Goal: Information Seeking & Learning: Learn about a topic

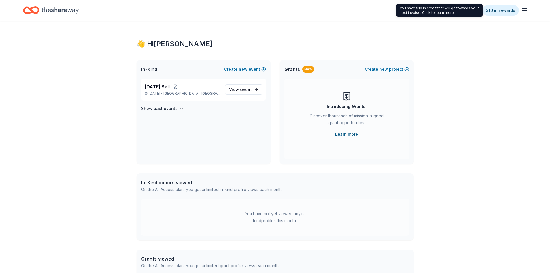
click at [350, 135] on link "Learn more" at bounding box center [346, 134] width 23 height 7
click at [241, 90] on span "event" at bounding box center [246, 89] width 12 height 5
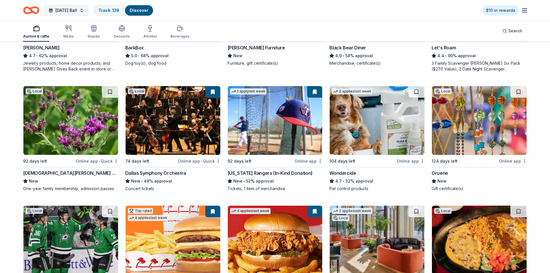
scroll to position [404, 0]
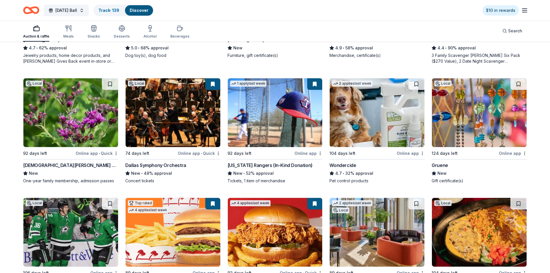
click at [276, 165] on div "[US_STATE] Rangers (In-Kind Donation)" at bounding box center [270, 165] width 85 height 7
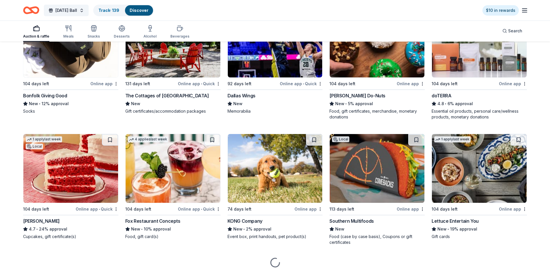
scroll to position [1846, 0]
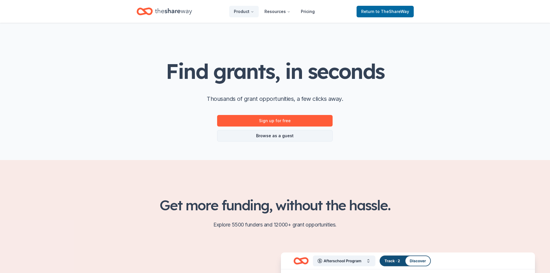
click at [260, 135] on link "Browse as a guest" at bounding box center [274, 136] width 115 height 12
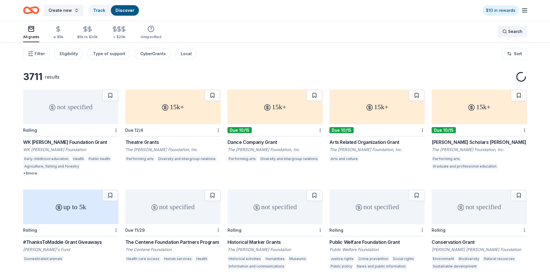
click at [515, 32] on span "Search" at bounding box center [515, 31] width 14 height 7
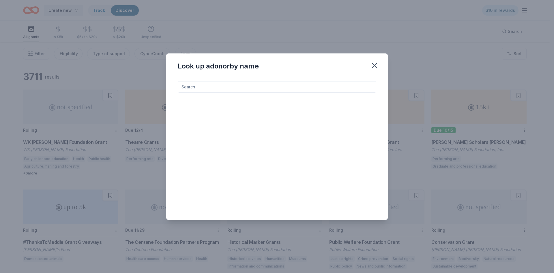
click at [252, 84] on input at bounding box center [277, 87] width 199 height 12
type input "furniture"
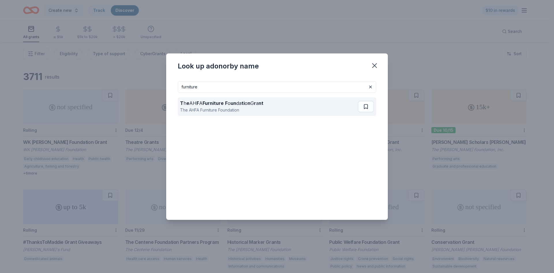
click at [248, 108] on div "The AHFA Furniture Foundation" at bounding box center [221, 110] width 83 height 7
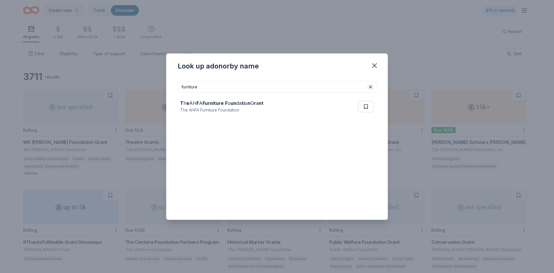
click at [371, 87] on button at bounding box center [370, 86] width 7 height 7
click at [375, 64] on icon "button" at bounding box center [375, 66] width 8 height 8
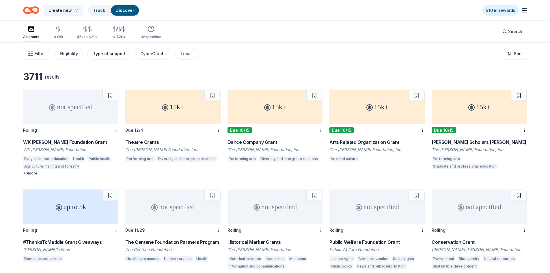
click at [108, 54] on div "Type of support" at bounding box center [109, 53] width 32 height 7
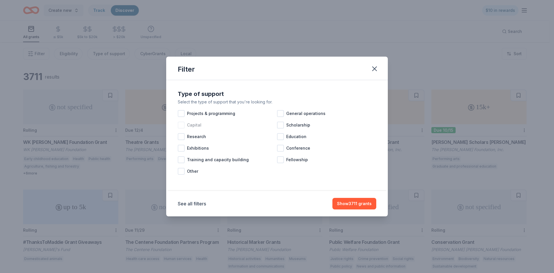
click at [188, 125] on span "Capital" at bounding box center [194, 125] width 14 height 7
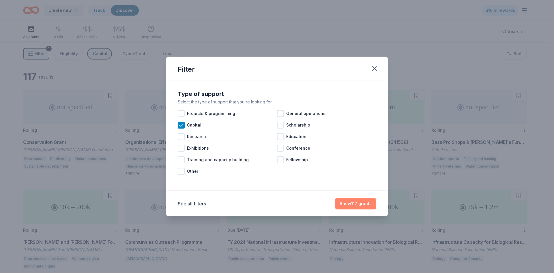
click at [361, 205] on button "Show 117 grants" at bounding box center [355, 204] width 41 height 12
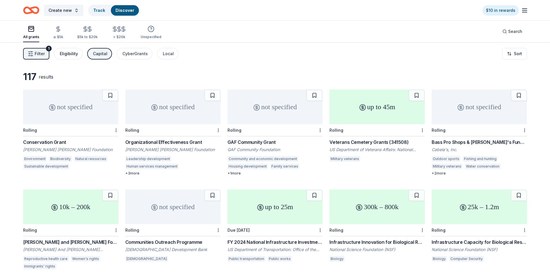
click at [68, 55] on div "Eligibility" at bounding box center [69, 53] width 18 height 7
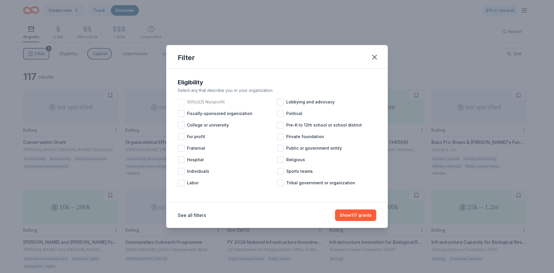
click at [203, 104] on span "501(c)(3) Nonprofit" at bounding box center [206, 101] width 38 height 7
click at [369, 215] on button "Show 99 grants" at bounding box center [356, 215] width 41 height 12
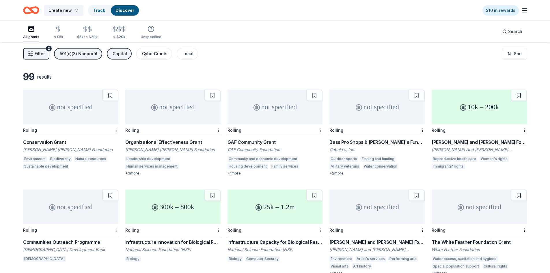
click at [150, 54] on div "CyberGrants" at bounding box center [154, 53] width 25 height 7
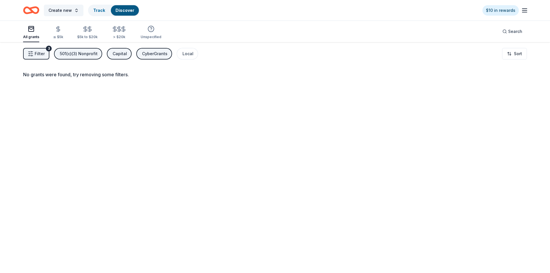
click at [151, 53] on div "CyberGrants" at bounding box center [154, 53] width 25 height 7
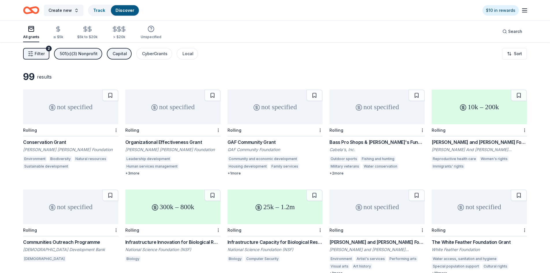
click at [42, 57] on span "Filter" at bounding box center [40, 53] width 10 height 7
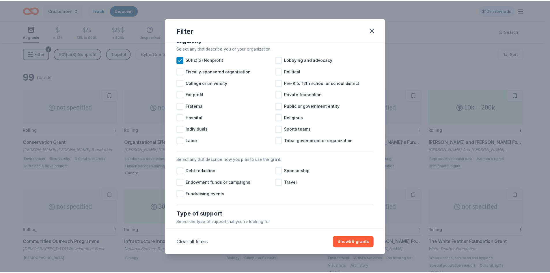
scroll to position [67, 0]
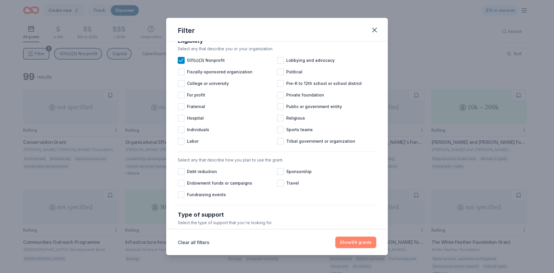
click at [364, 246] on button "Show 99 grants" at bounding box center [356, 242] width 41 height 12
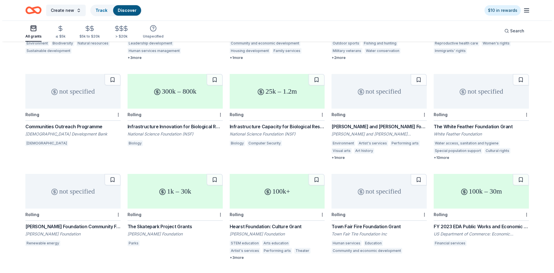
scroll to position [0, 0]
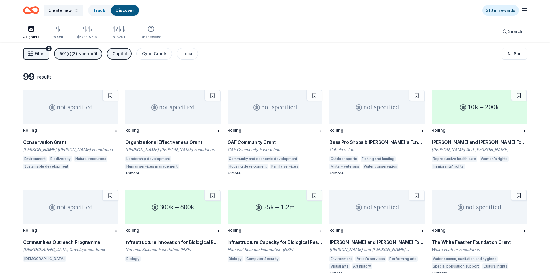
click at [38, 54] on span "Filter" at bounding box center [40, 53] width 10 height 7
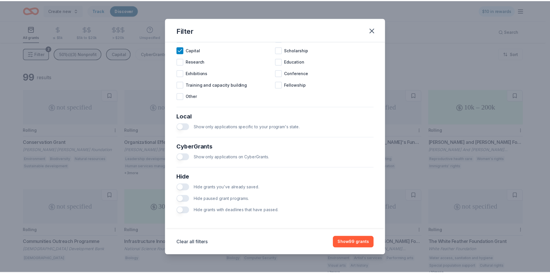
scroll to position [269, 0]
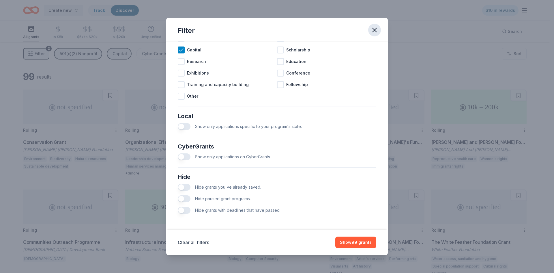
click at [376, 27] on icon "button" at bounding box center [375, 30] width 8 height 8
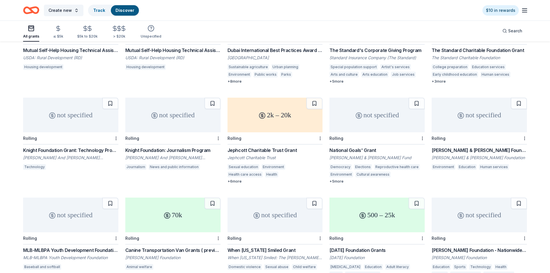
scroll to position [593, 0]
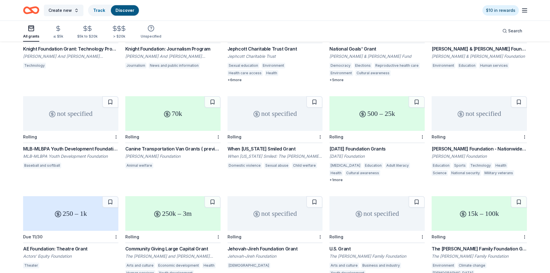
click at [261, 148] on div "When Georgia Smiled Grant" at bounding box center [275, 148] width 95 height 7
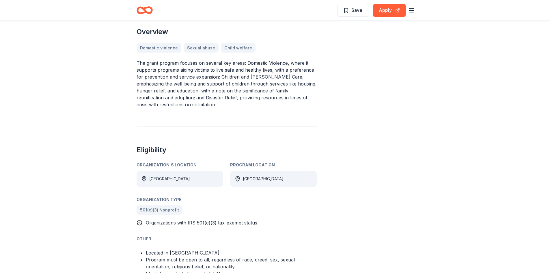
scroll to position [202, 0]
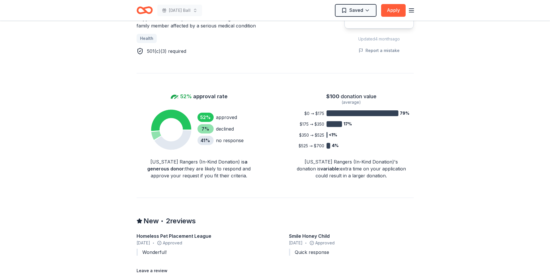
scroll to position [375, 0]
